Goal: Information Seeking & Learning: Learn about a topic

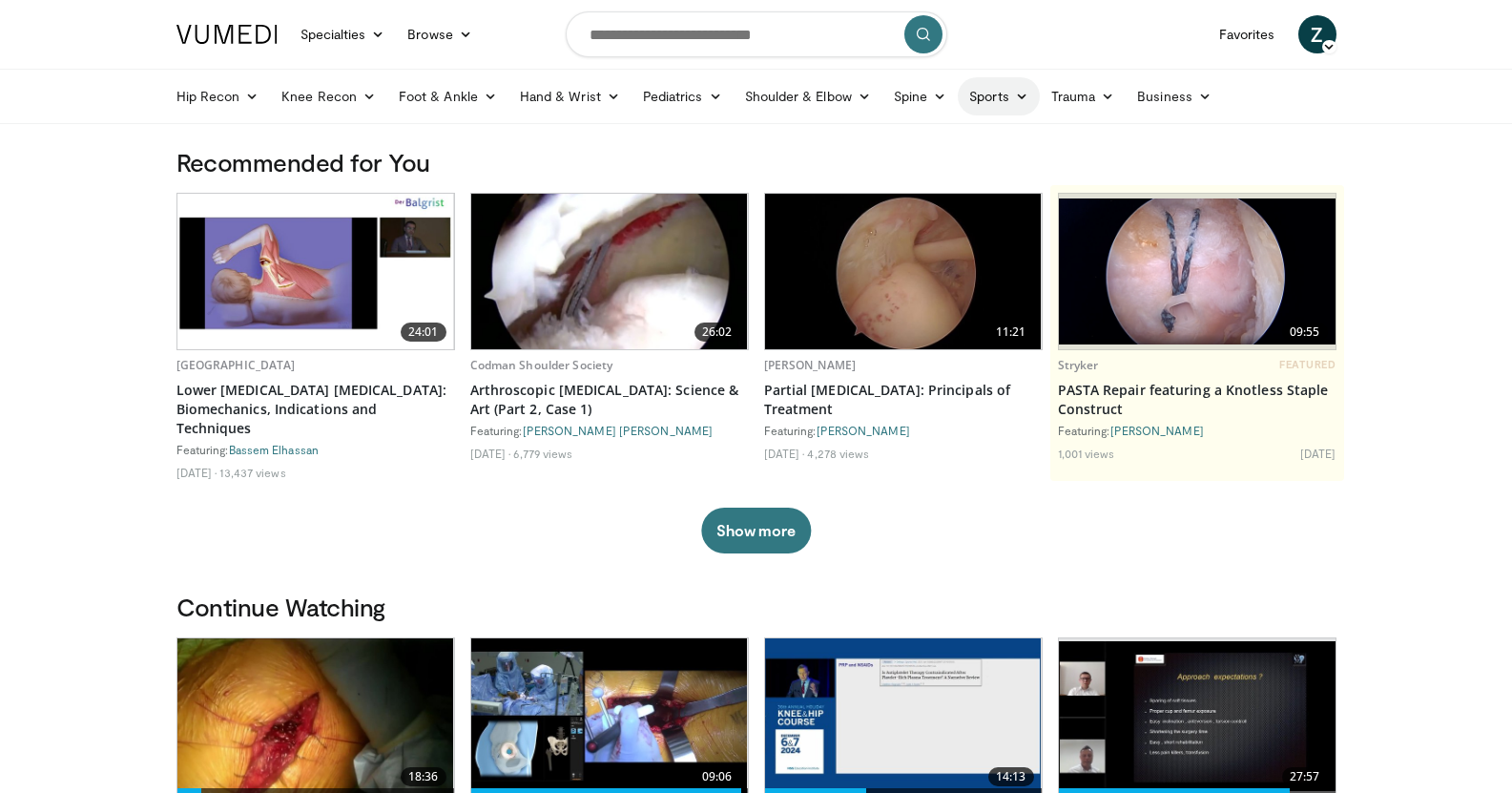
click at [1025, 97] on icon at bounding box center [1021, 96] width 14 height 14
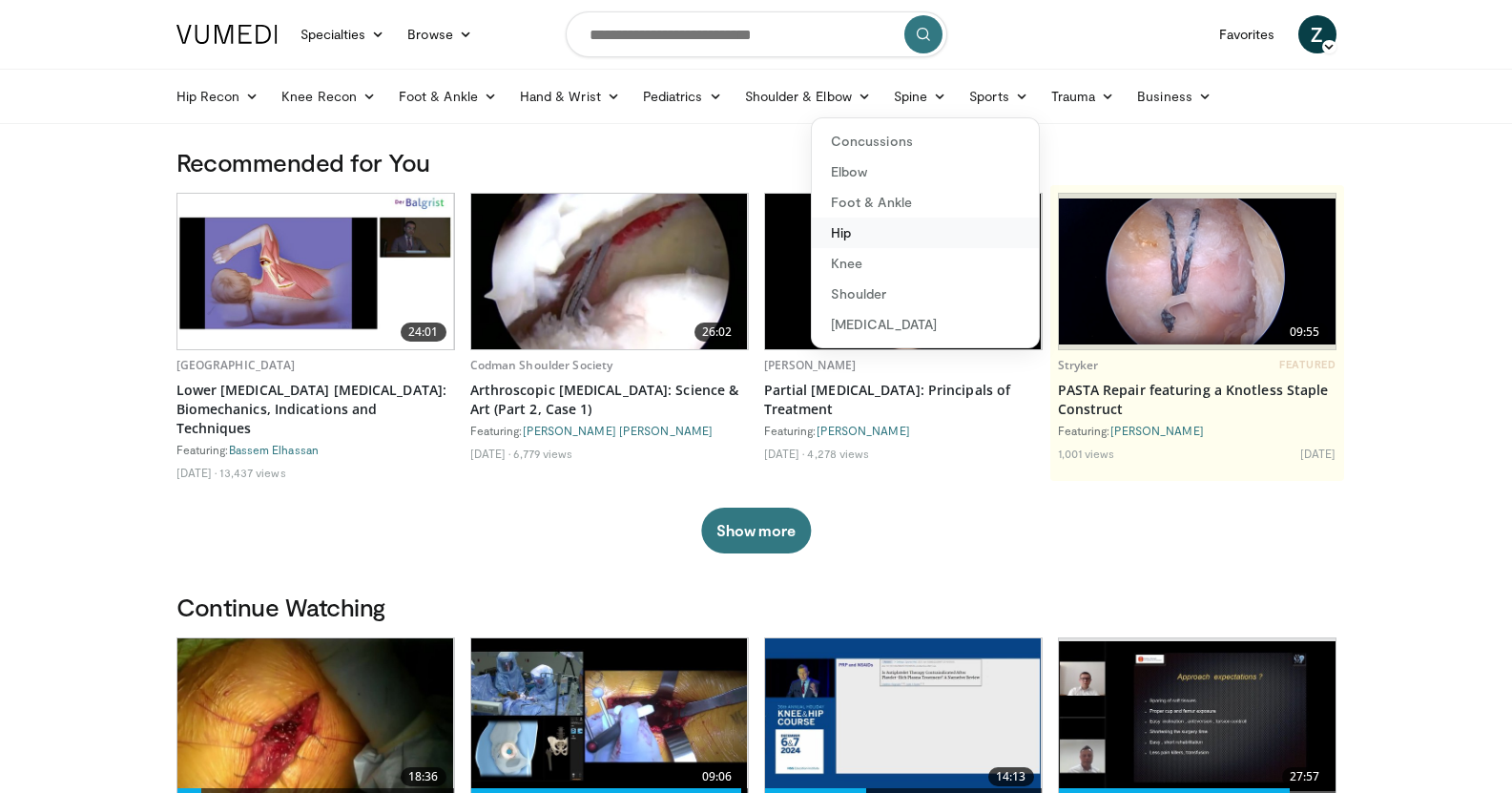
click at [868, 236] on link "Hip" at bounding box center [924, 233] width 227 height 30
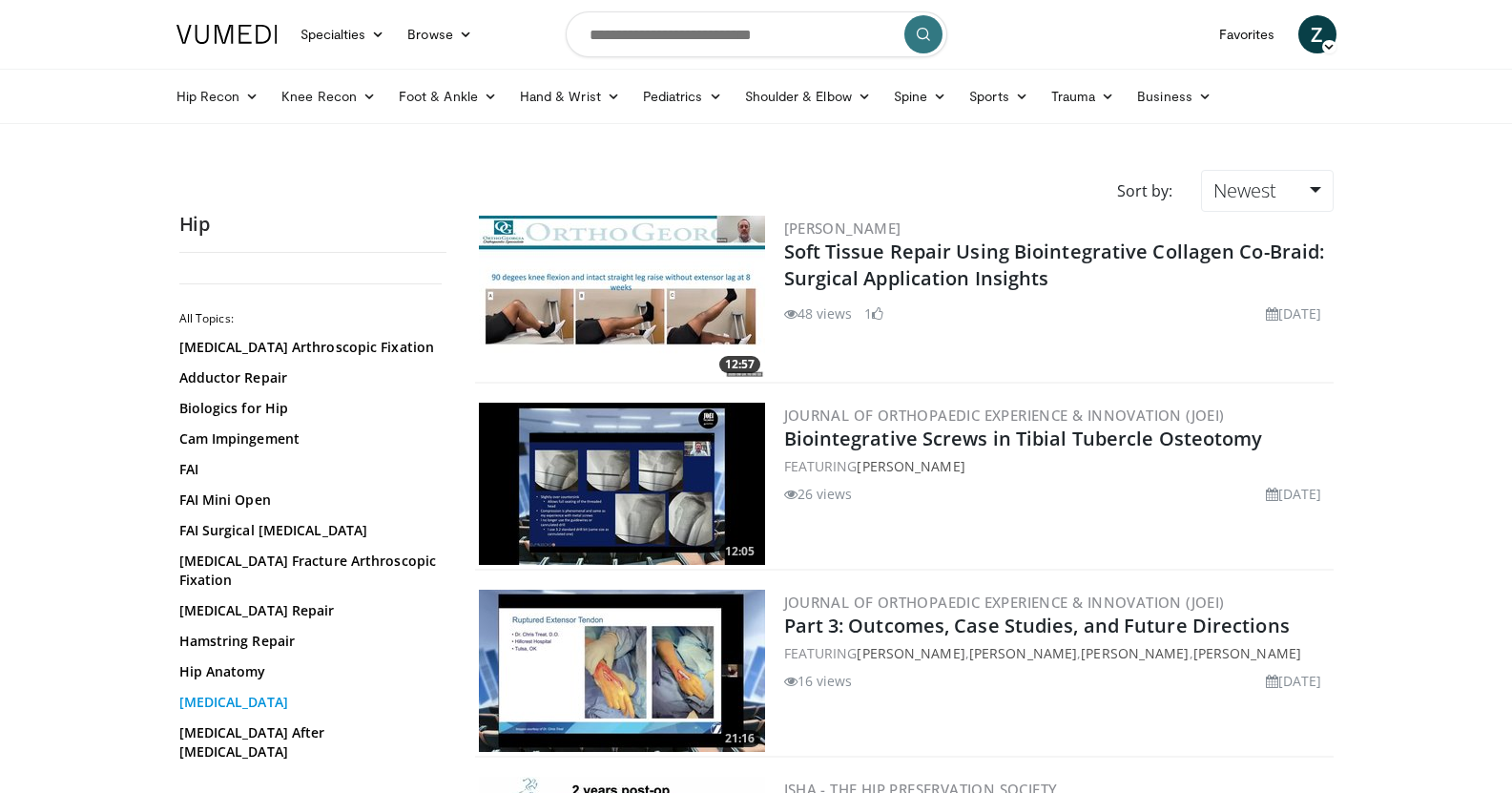
click at [266, 712] on link "[MEDICAL_DATA]" at bounding box center [308, 702] width 257 height 19
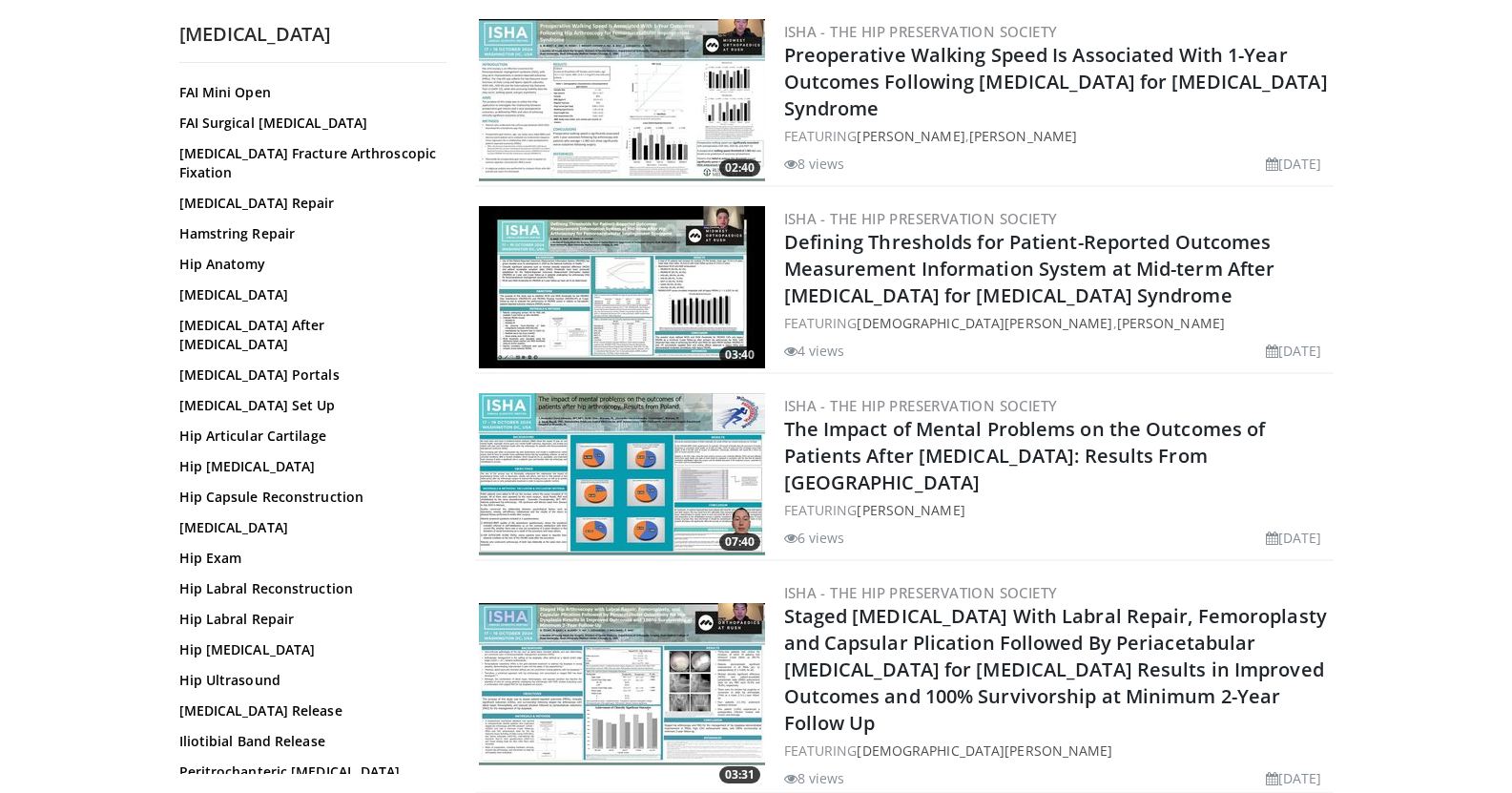
scroll to position [589, 0]
click at [277, 379] on link "[MEDICAL_DATA] Portals" at bounding box center [308, 374] width 257 height 19
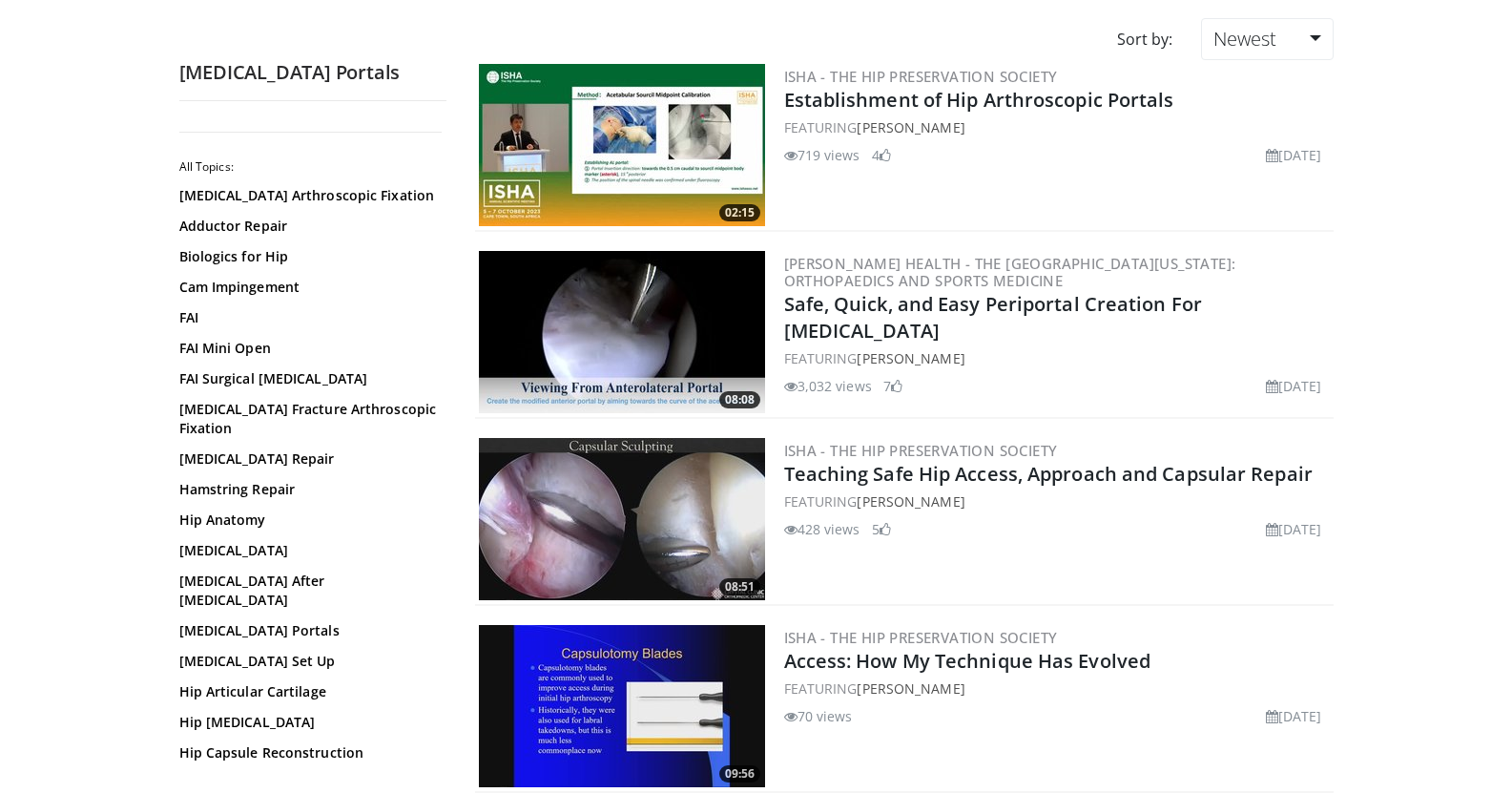
scroll to position [154, 0]
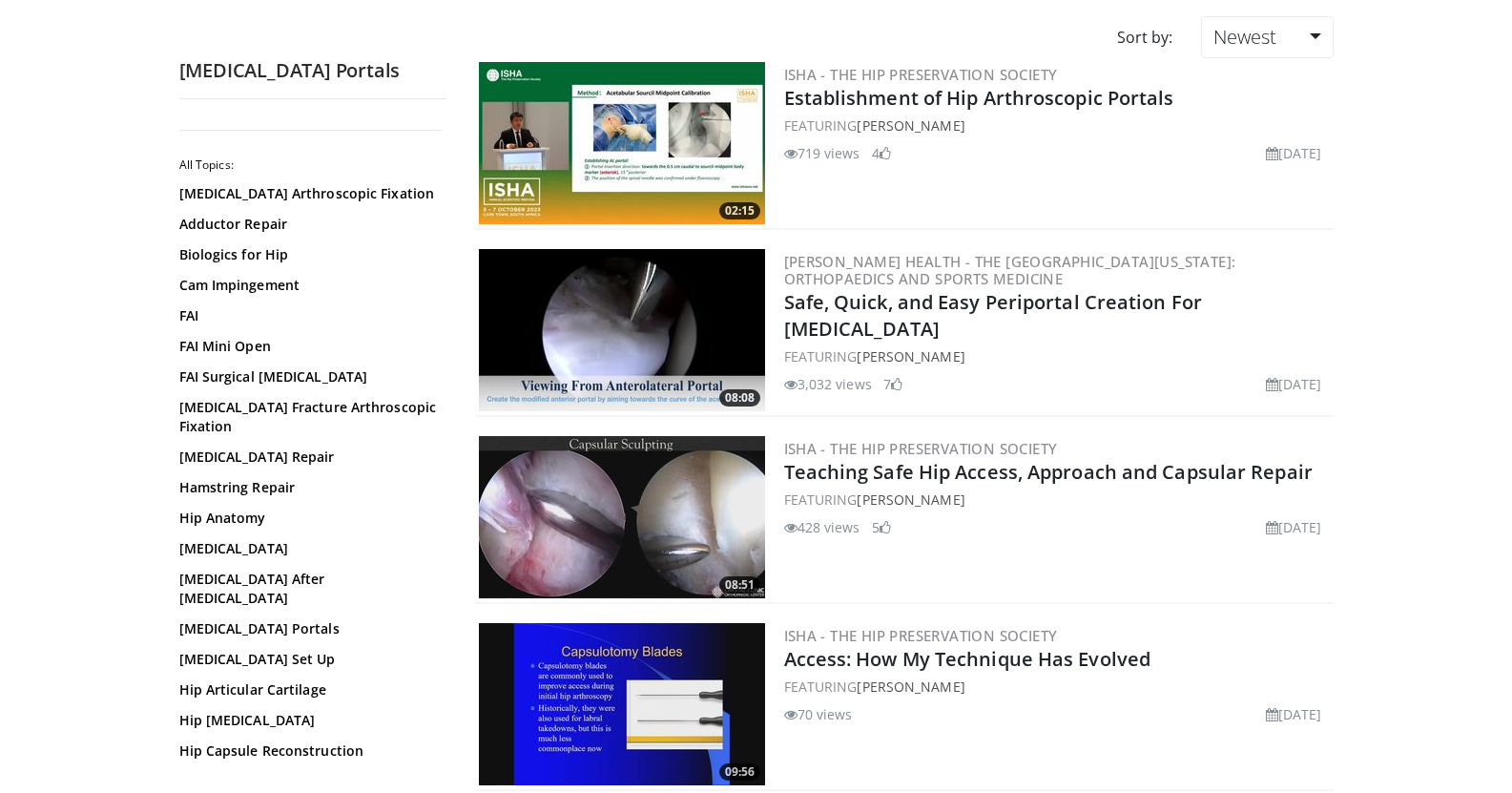
click at [649, 502] on img at bounding box center [622, 516] width 287 height 162
click at [908, 475] on link "Teaching Safe Hip Access, Approach and Capsular Repair" at bounding box center [1048, 472] width 529 height 26
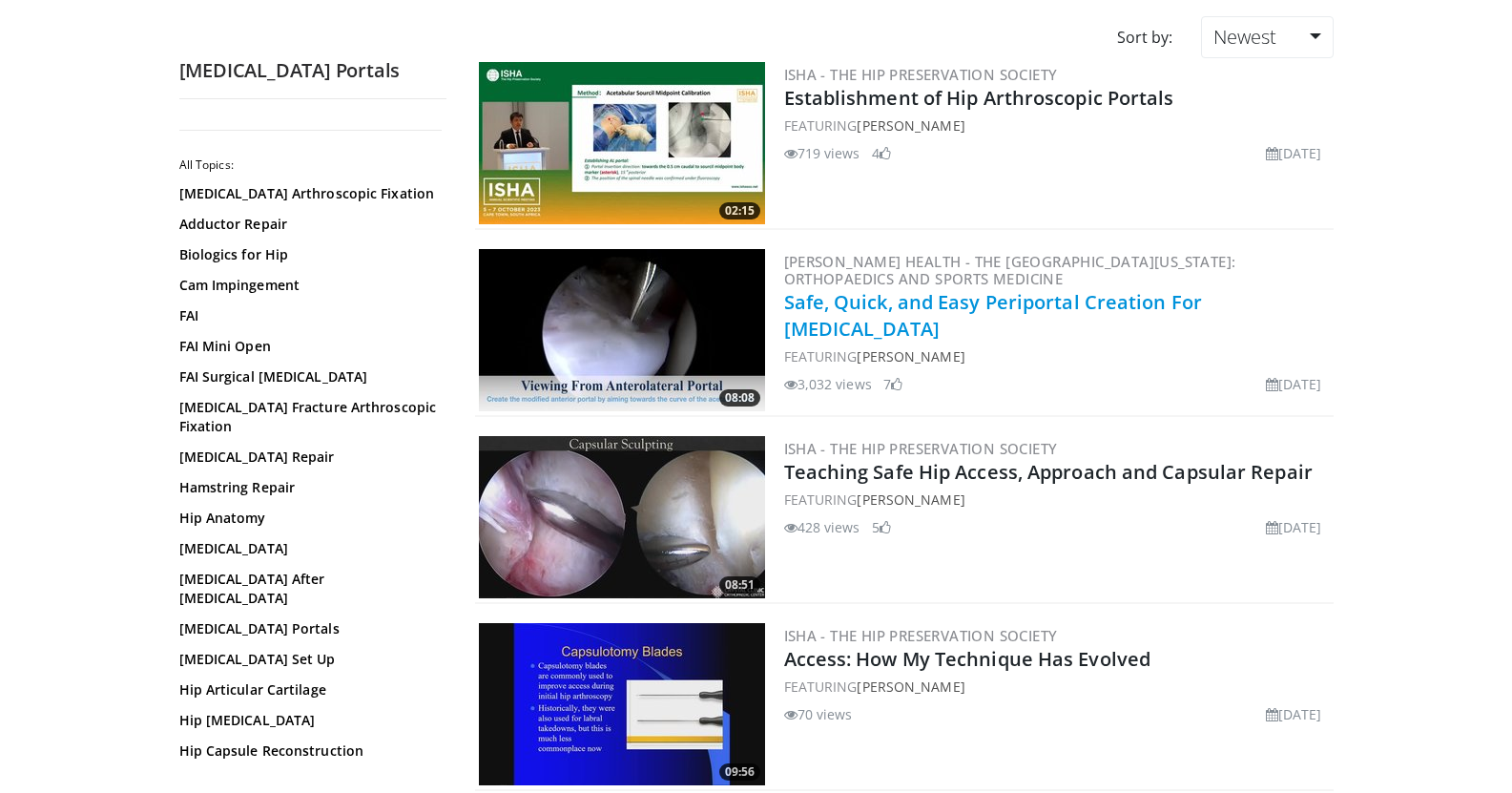
click at [868, 311] on link "Safe, Quick, and Easy Periportal Creation For [MEDICAL_DATA]" at bounding box center [993, 315] width 419 height 52
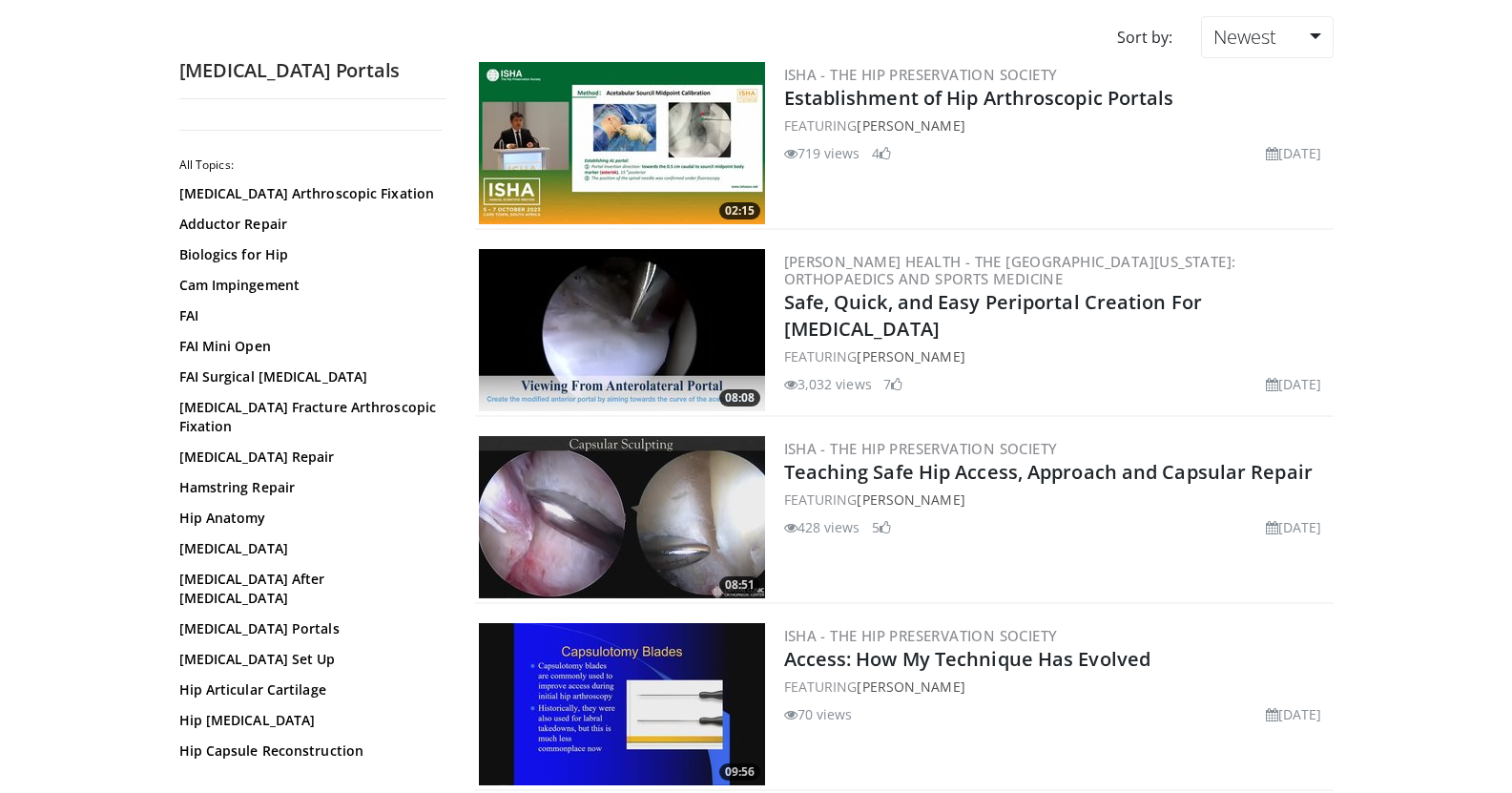
click at [1025, 111] on link "Establishment of Hip Arthroscopic Portals" at bounding box center [979, 98] width 391 height 26
click at [1004, 473] on link "Teaching Safe Hip Access, Approach and Capsular Repair" at bounding box center [1048, 472] width 529 height 26
click at [875, 464] on link "Teaching Safe Hip Access, Approach and Capsular Repair" at bounding box center [1048, 472] width 529 height 26
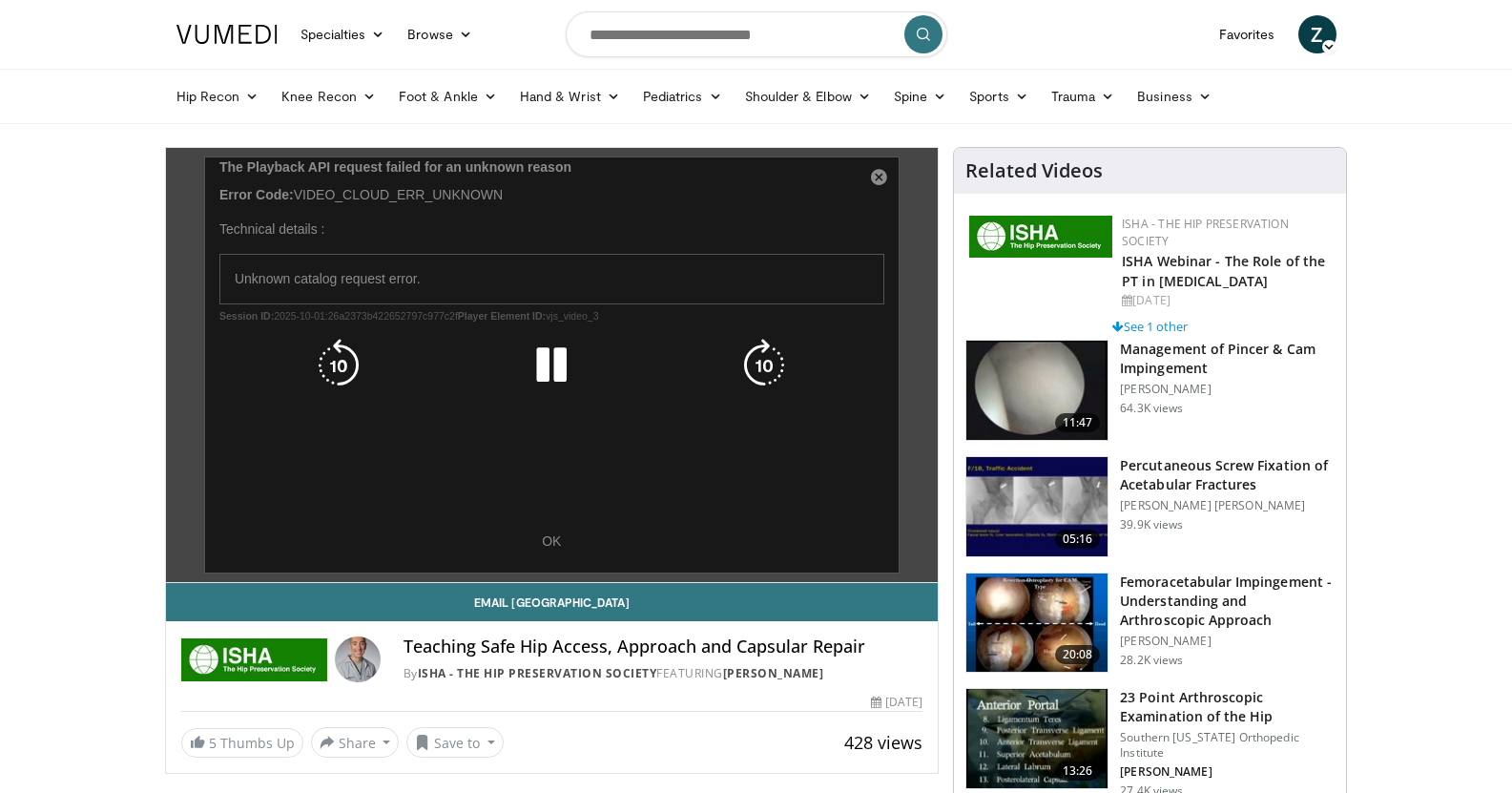
click at [554, 544] on div "10 seconds Tap to unmute" at bounding box center [551, 365] width 772 height 434
click at [547, 539] on div "10 seconds Tap to unmute" at bounding box center [551, 365] width 772 height 434
click at [876, 177] on div "10 seconds Tap to unmute" at bounding box center [551, 365] width 772 height 434
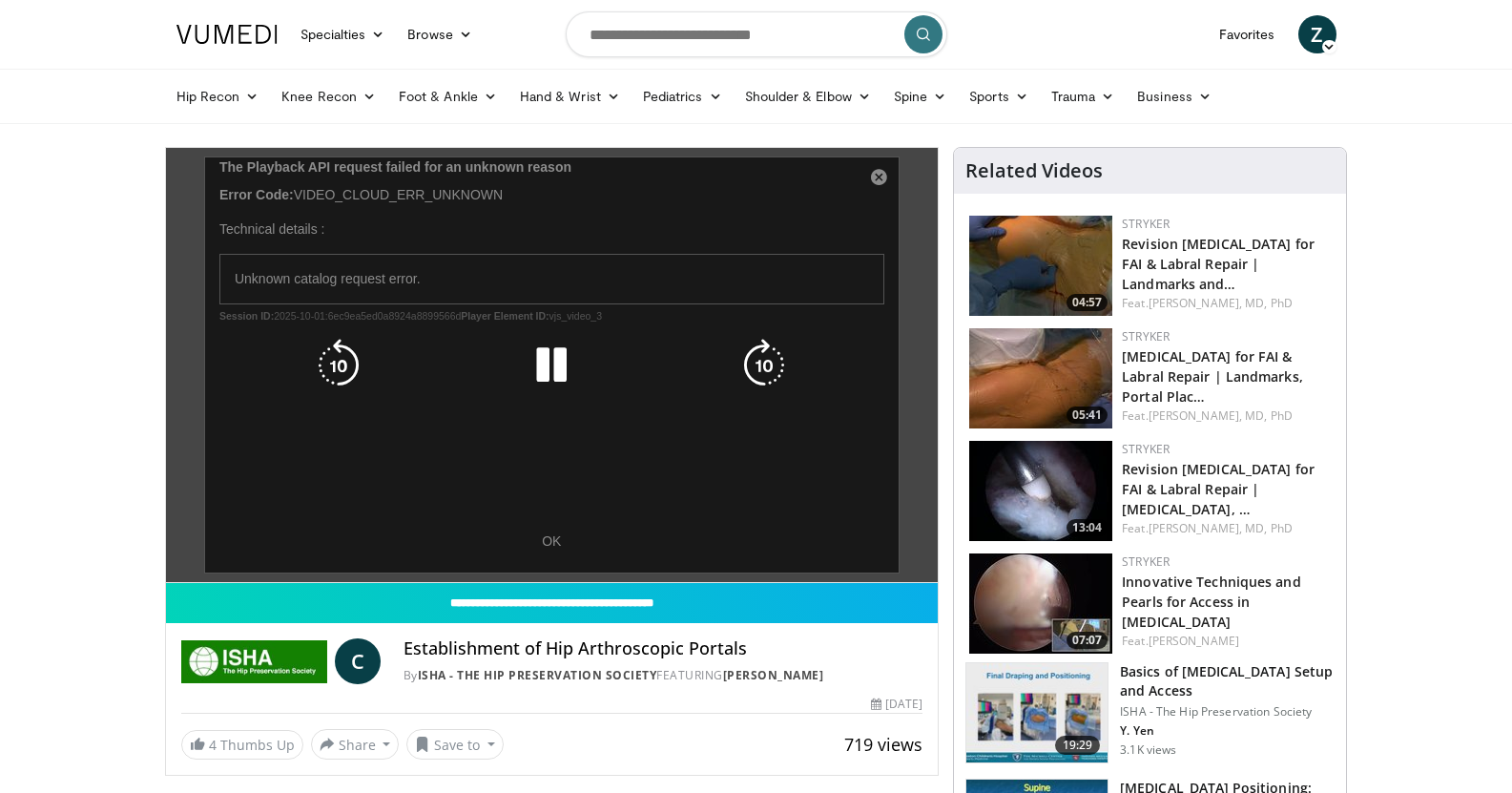
click at [879, 178] on div "10 seconds Tap to unmute" at bounding box center [551, 365] width 772 height 434
drag, startPoint x: 881, startPoint y: 180, endPoint x: 858, endPoint y: 173, distance: 24.0
click at [881, 179] on div "10 seconds Tap to unmute" at bounding box center [551, 365] width 772 height 434
